Goal: Information Seeking & Learning: Learn about a topic

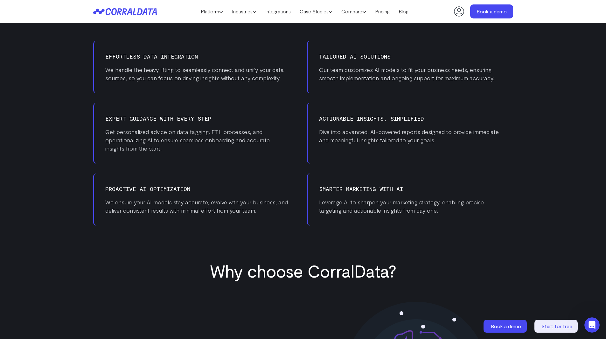
scroll to position [432, 0]
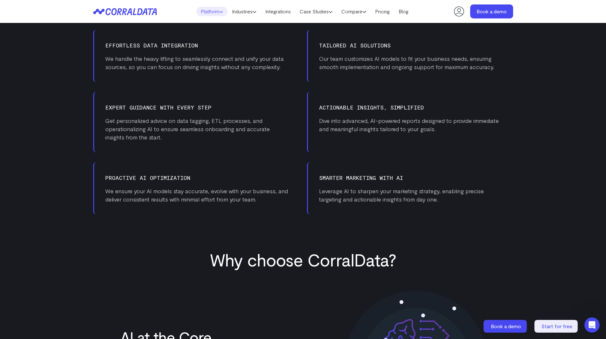
click at [214, 11] on link "Platform" at bounding box center [211, 12] width 31 height 10
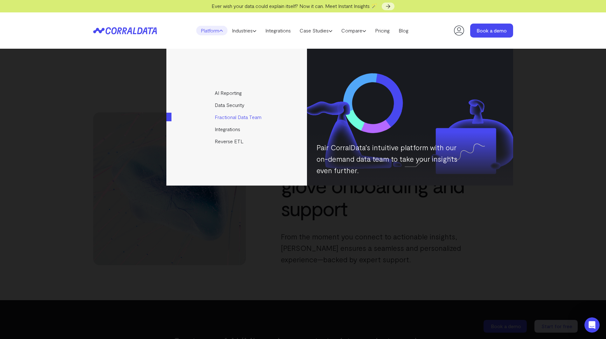
click at [237, 118] on link "Fractional Data Team" at bounding box center [237, 117] width 142 height 12
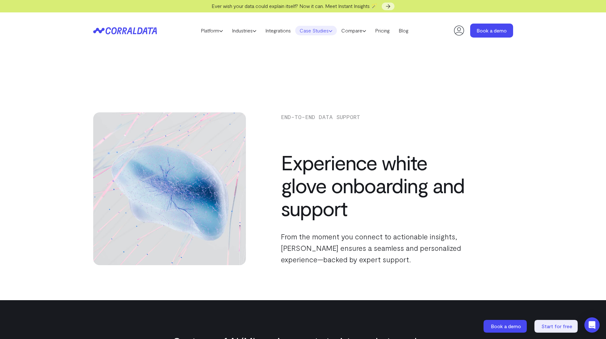
click at [333, 29] on icon at bounding box center [331, 31] width 4 height 4
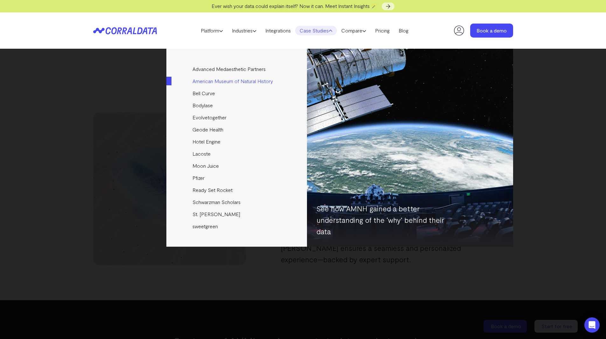
click at [212, 83] on link "American Museum of Natural History" at bounding box center [237, 81] width 142 height 12
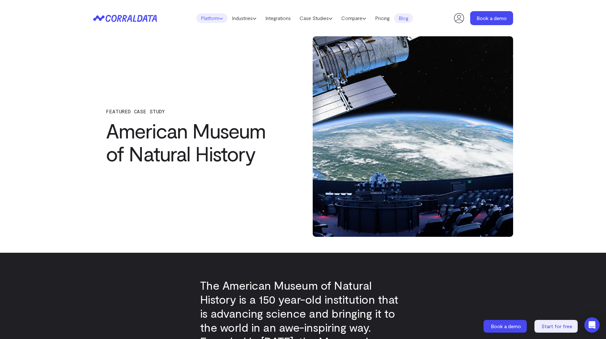
click at [219, 20] on icon at bounding box center [221, 19] width 4 height 4
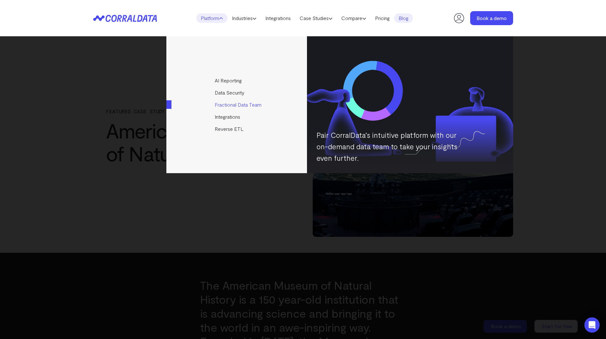
click at [237, 104] on link "Fractional Data Team" at bounding box center [237, 105] width 142 height 12
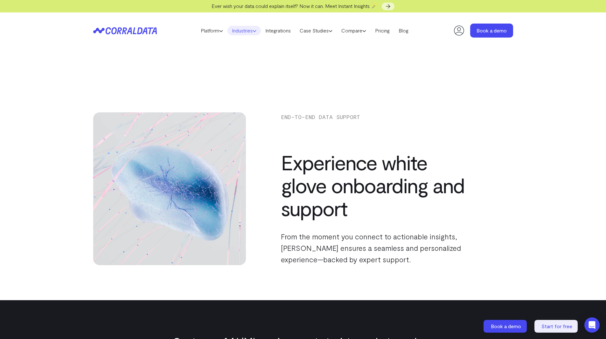
click at [258, 30] on link "Industries" at bounding box center [244, 31] width 33 height 10
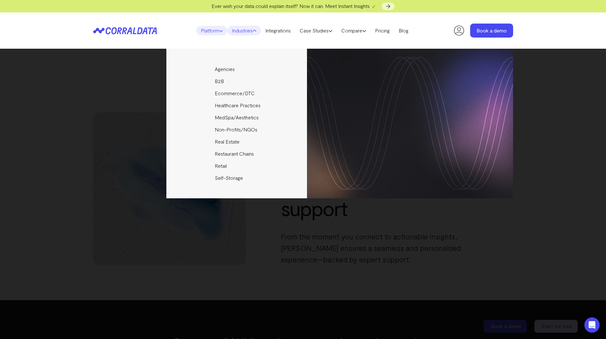
click at [217, 28] on link "Platform" at bounding box center [211, 31] width 31 height 10
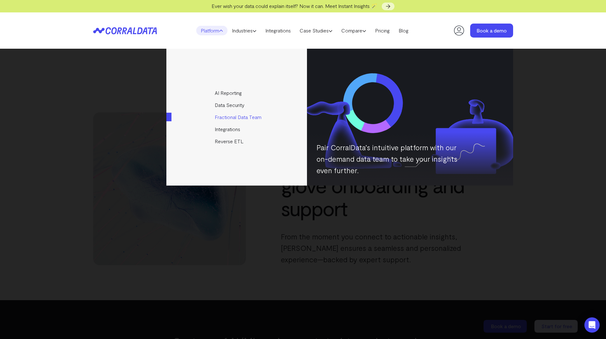
click at [236, 120] on link "Fractional Data Team" at bounding box center [237, 117] width 142 height 12
